Goal: Information Seeking & Learning: Check status

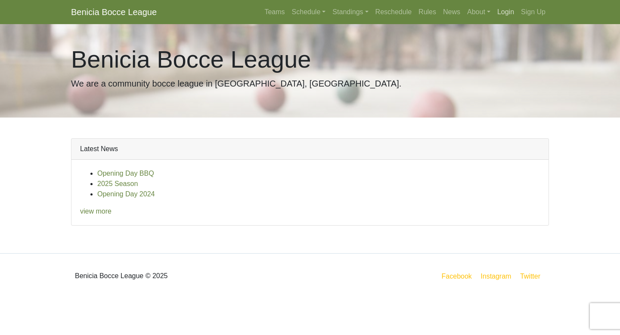
click at [508, 6] on link "Login" at bounding box center [506, 11] width 24 height 17
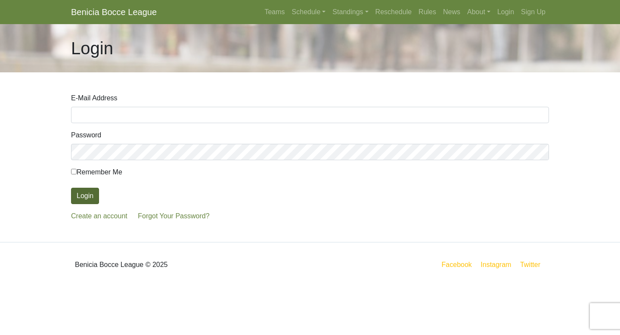
type input "jennyc@coldwellbanker.com"
click at [92, 195] on button "Login" at bounding box center [85, 196] width 28 height 16
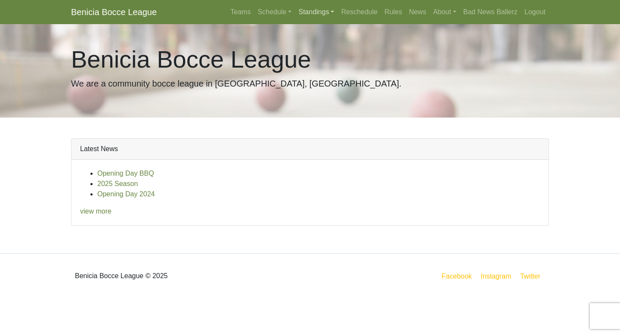
click at [311, 11] on link "Standings" at bounding box center [316, 11] width 43 height 17
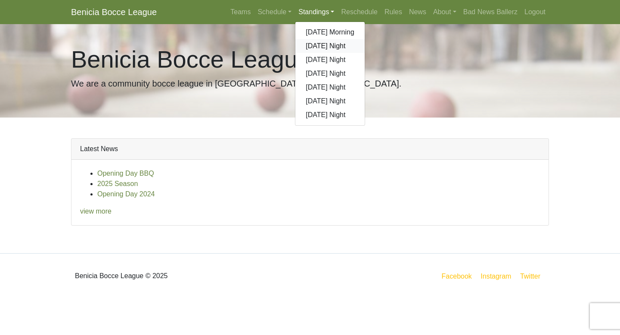
click at [320, 46] on link "[DATE] Night" at bounding box center [329, 46] width 69 height 14
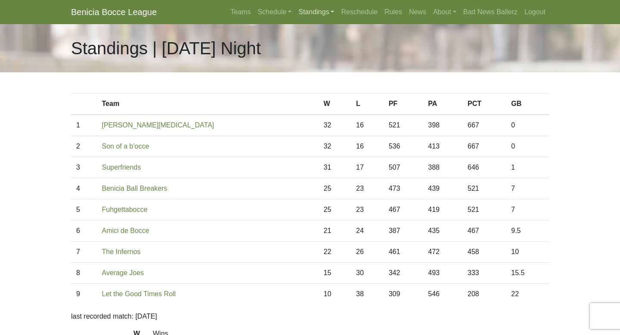
click at [304, 12] on link "Standings" at bounding box center [316, 11] width 43 height 17
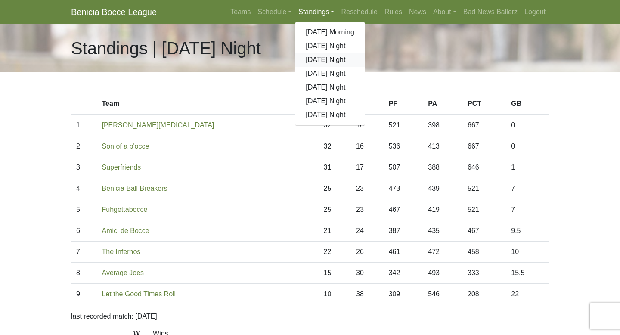
click at [313, 60] on link "[DATE] Night" at bounding box center [329, 60] width 69 height 14
